Goal: Navigation & Orientation: Find specific page/section

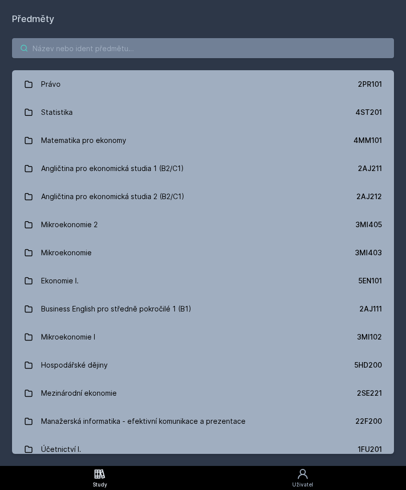
click at [217, 47] on input "search" at bounding box center [203, 48] width 382 height 20
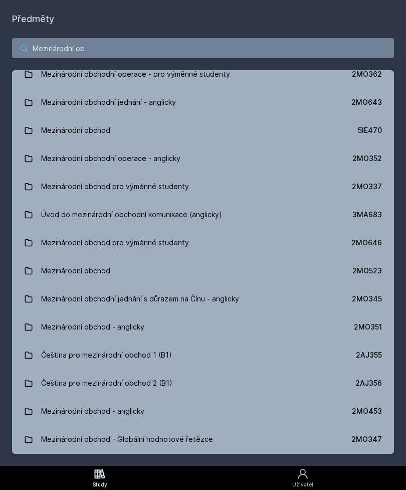
scroll to position [147, 0]
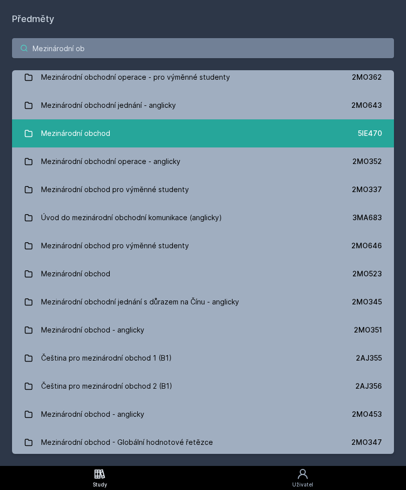
type input "Mezinárodní ob"
click at [110, 133] on link "Mezinárodní obchod 5IE470" at bounding box center [203, 133] width 382 height 28
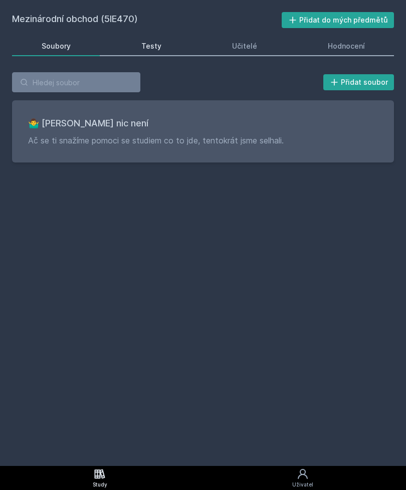
click at [162, 47] on link "Testy" at bounding box center [151, 46] width 79 height 20
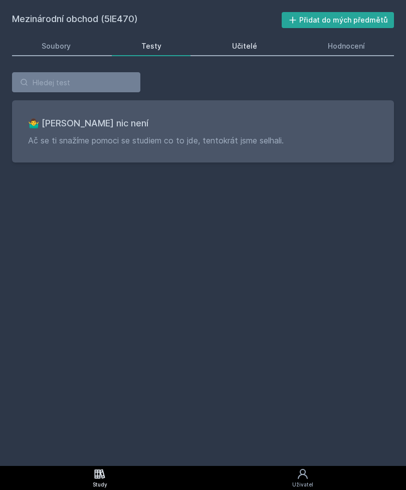
click at [247, 49] on div "Učitelé" at bounding box center [244, 46] width 25 height 10
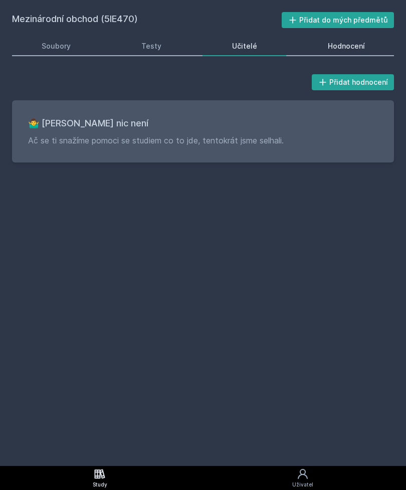
click at [338, 46] on div "Hodnocení" at bounding box center [346, 46] width 37 height 10
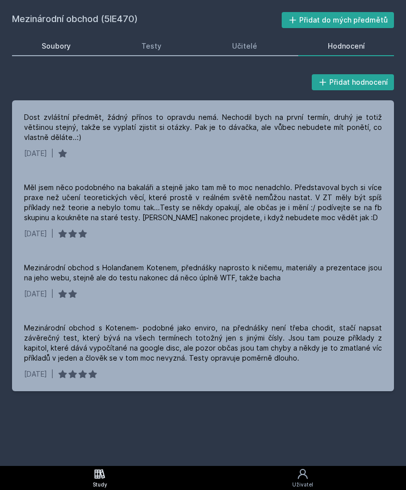
click at [65, 50] on div "Soubory" at bounding box center [56, 46] width 29 height 10
